Goal: Transaction & Acquisition: Purchase product/service

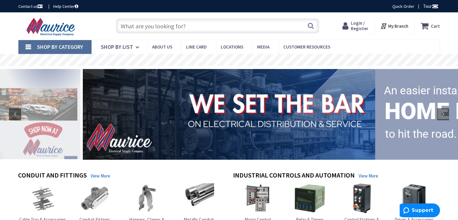
click at [163, 24] on input "text" at bounding box center [217, 25] width 203 height 15
paste input "LSI UTS600H-FTU-600A-3P-LO-UL, 600A/3P/65kA@480V/Fixed"
type input "LSI UTS600H-FTU-600A-3P-LO-UL, 600A/3P/65kA@480V/Fixed"
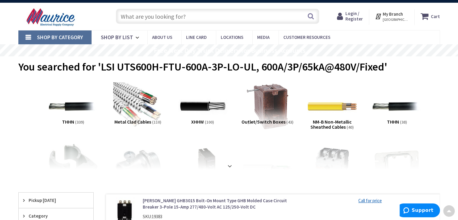
scroll to position [4, 0]
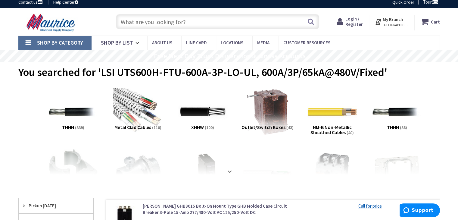
click at [187, 22] on input "text" at bounding box center [217, 21] width 203 height 15
paste input "LSI UTS600H-"
type input "LSI UTS600H"
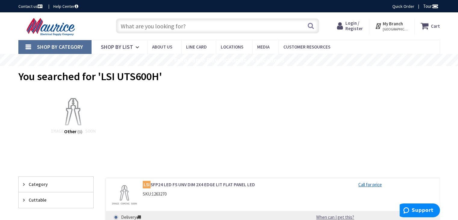
click at [210, 31] on input "text" at bounding box center [217, 25] width 203 height 15
paste input "LSI UTS600H-FTU-600A-3P-LO-UL, 600A/3P/65kA@480V/Fixed"
type input "LSI UTS600H-FTU-600A-3P-LO-UL, 600A/3P/65kA@480V/Fixed"
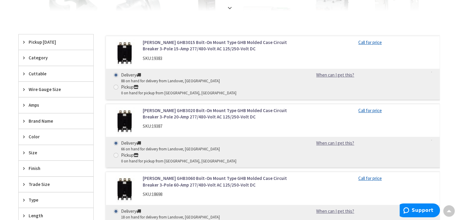
scroll to position [169, 0]
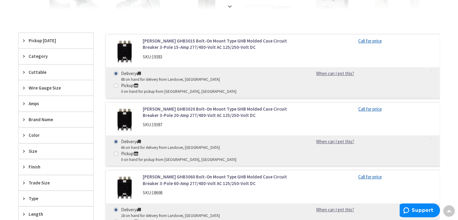
click at [36, 104] on span "Amps" at bounding box center [53, 103] width 49 height 6
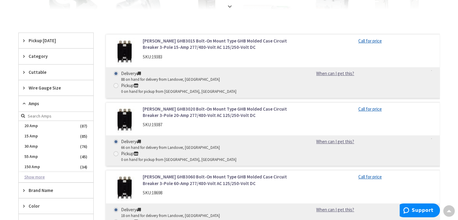
click at [39, 174] on button "Show more" at bounding box center [56, 177] width 75 height 10
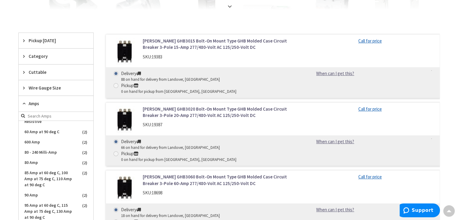
scroll to position [603, 0]
click at [37, 142] on span "600 Amp" at bounding box center [56, 143] width 75 height 10
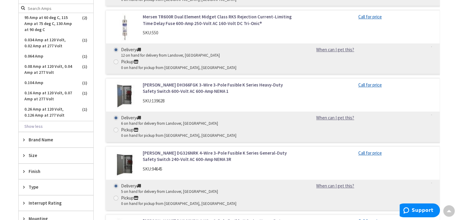
scroll to position [350, 0]
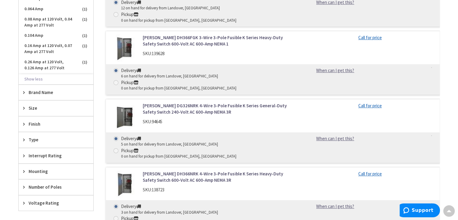
click at [45, 197] on div "Voltage Rating" at bounding box center [56, 202] width 75 height 15
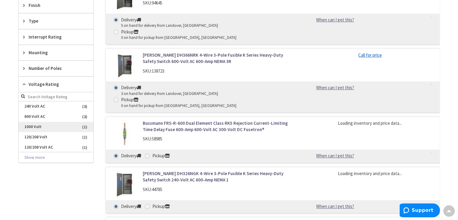
scroll to position [471, 0]
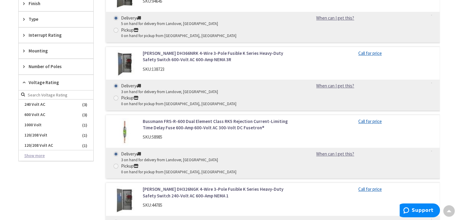
click at [43, 154] on button "Show more" at bounding box center [56, 156] width 75 height 10
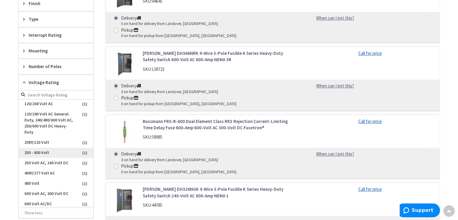
scroll to position [43, 0]
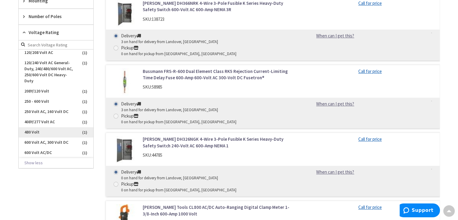
click at [40, 130] on span "480 Volt" at bounding box center [56, 132] width 75 height 10
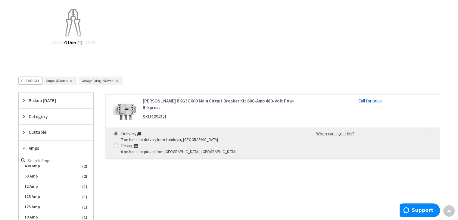
scroll to position [81, 0]
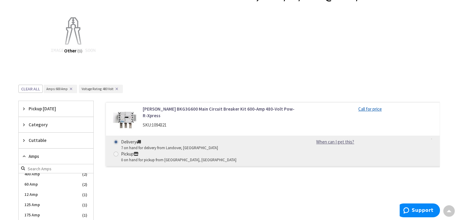
click at [153, 109] on link "[PERSON_NAME] BKG3G600 Main Circuit Breaker Kit 600-Amp 480-Volt Pow-R-Xpress" at bounding box center [219, 112] width 153 height 13
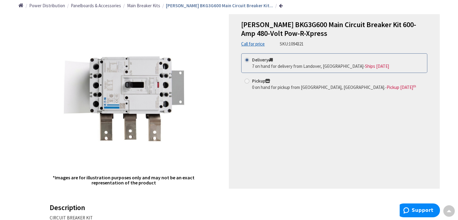
scroll to position [70, 0]
